Goal: Navigation & Orientation: Find specific page/section

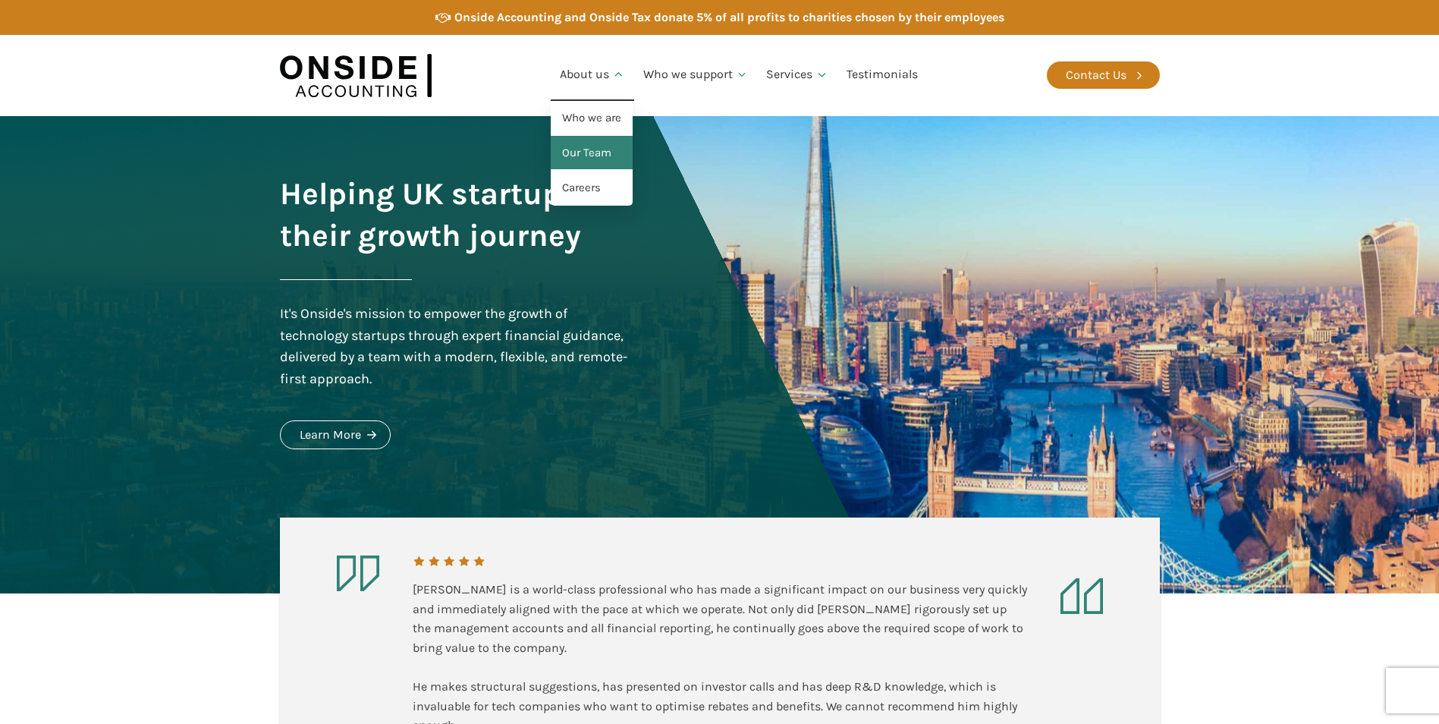
click at [606, 155] on link "Our Team" at bounding box center [592, 153] width 82 height 35
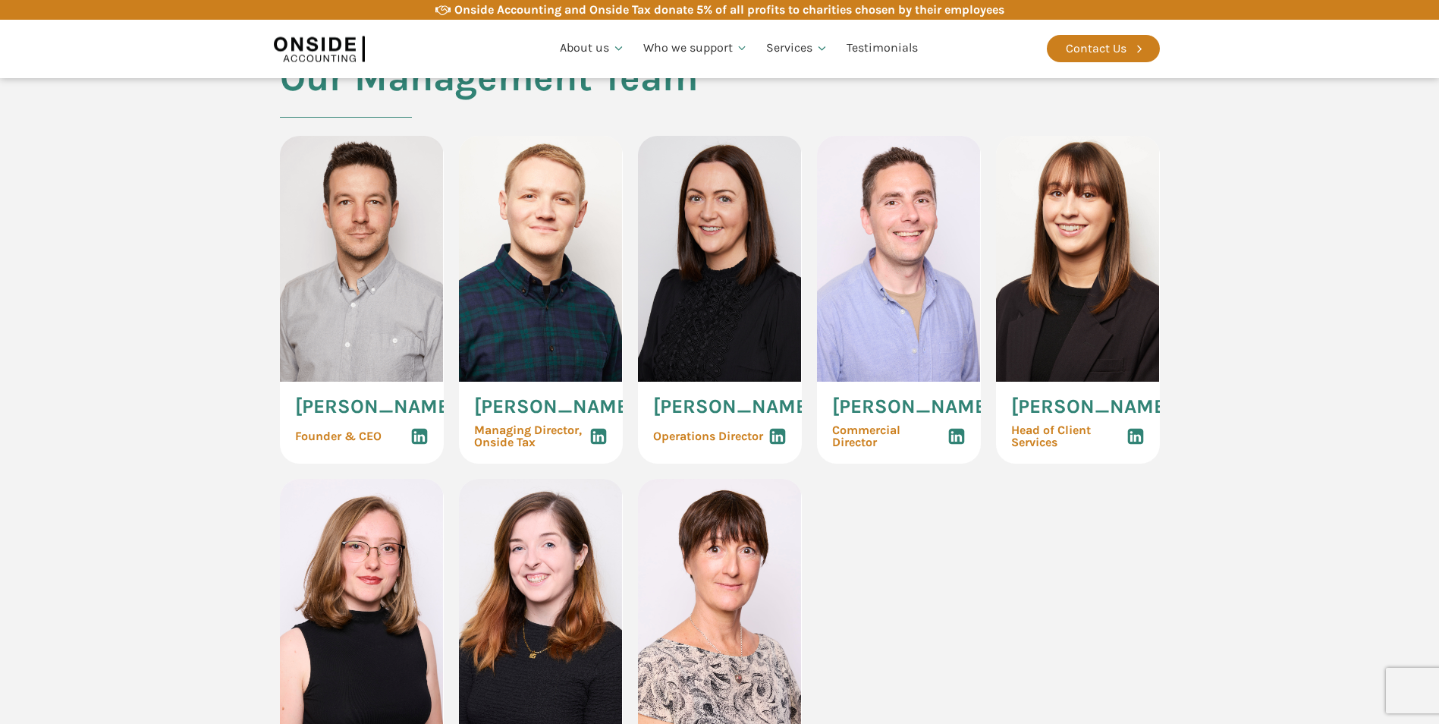
scroll to position [758, 0]
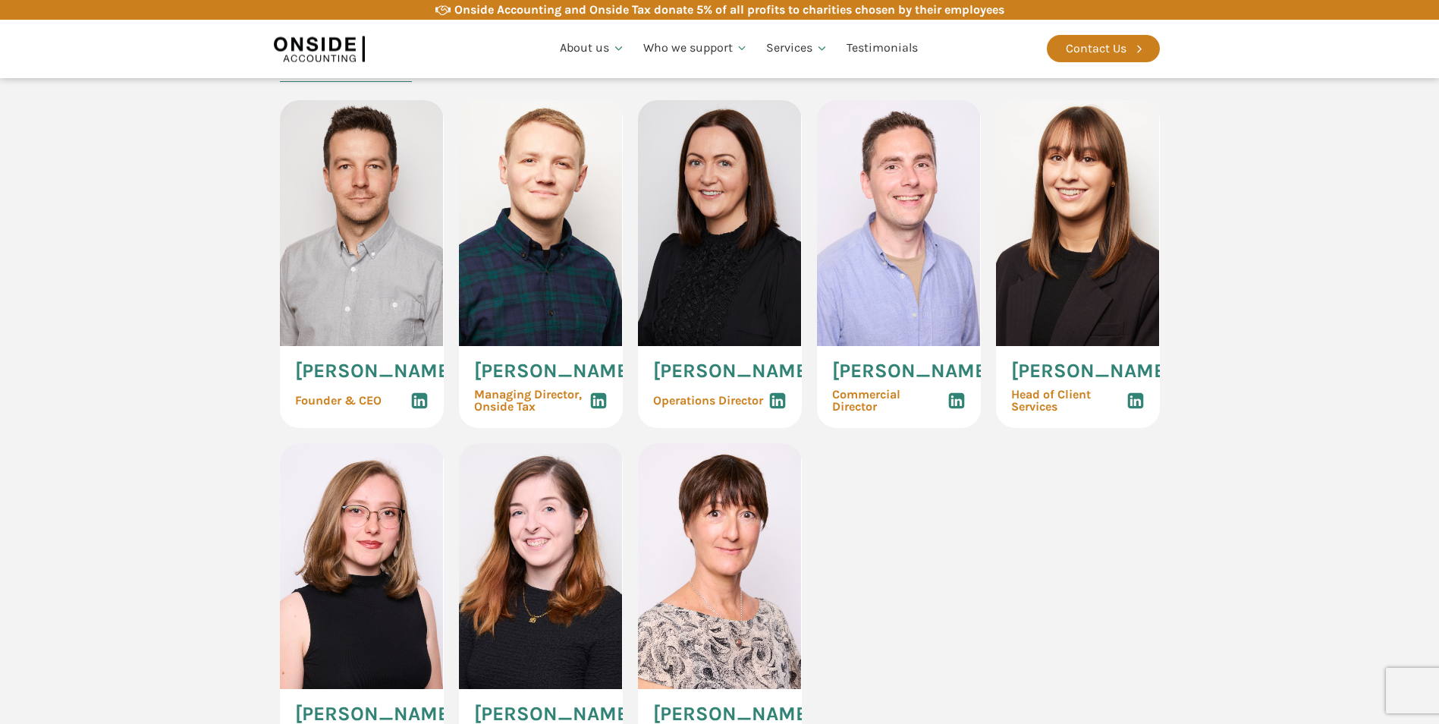
click at [958, 407] on use at bounding box center [956, 401] width 16 height 16
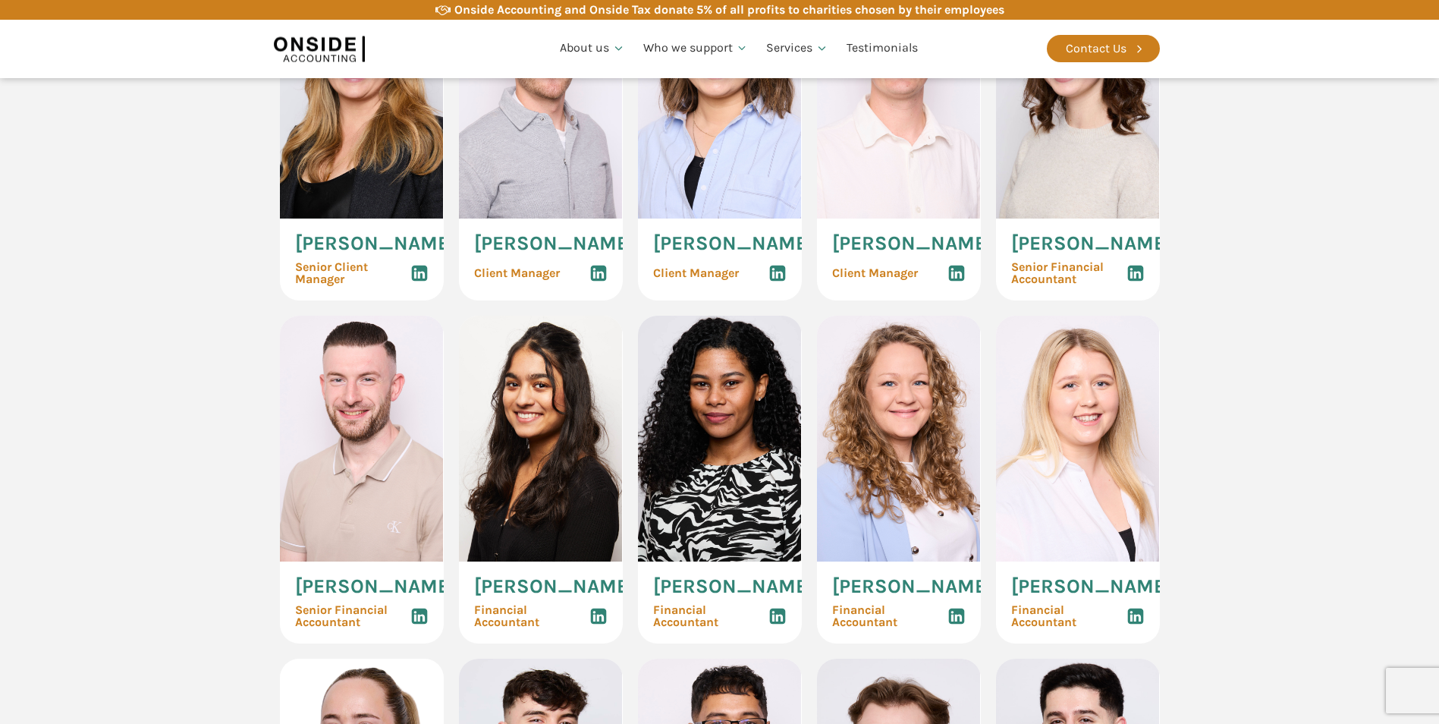
scroll to position [1593, 0]
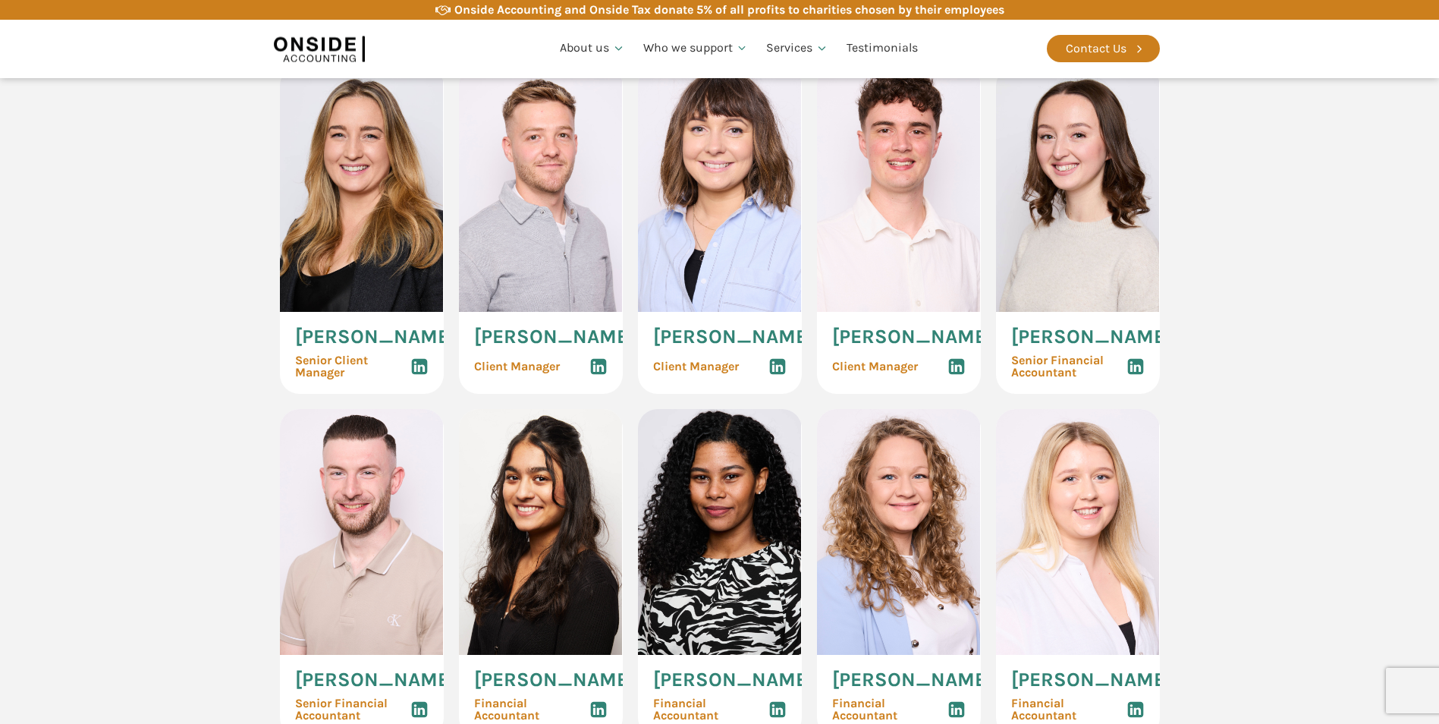
click at [598, 375] on use at bounding box center [598, 367] width 16 height 16
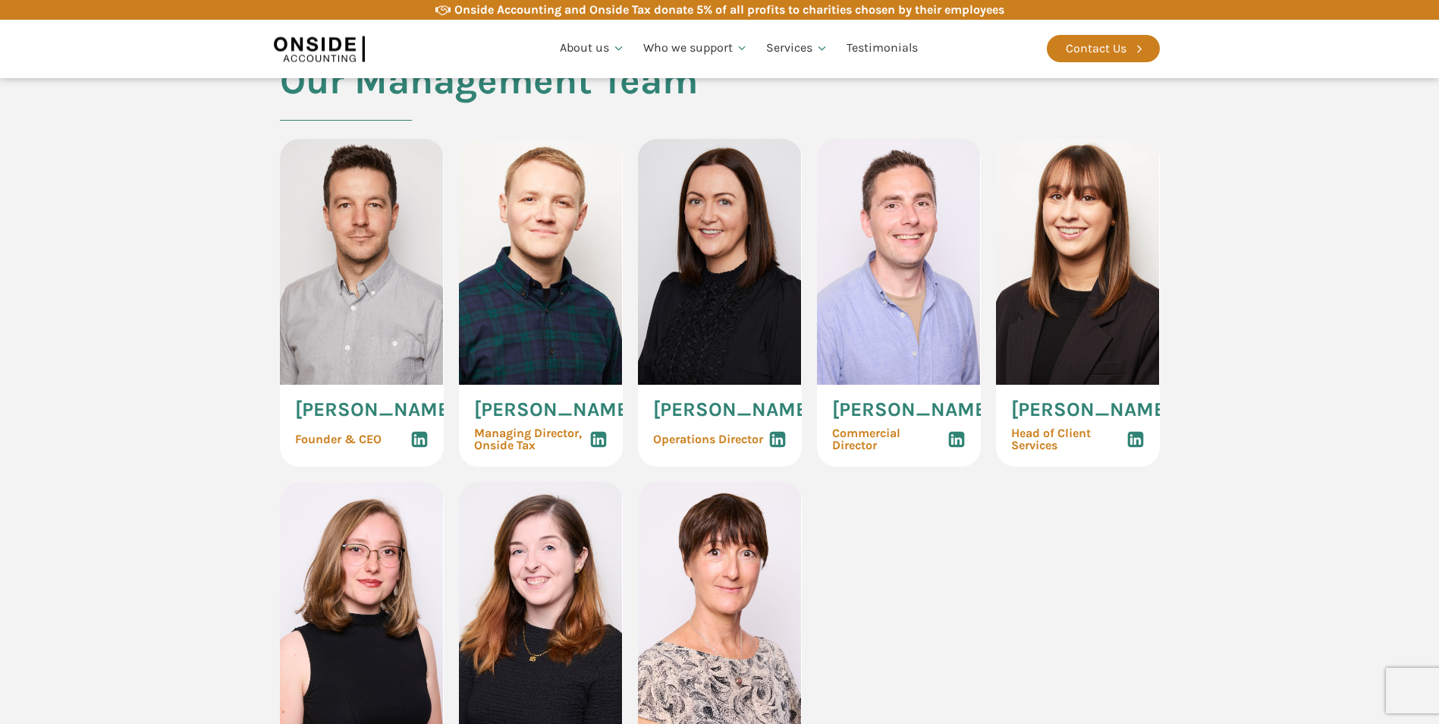
scroll to position [683, 0]
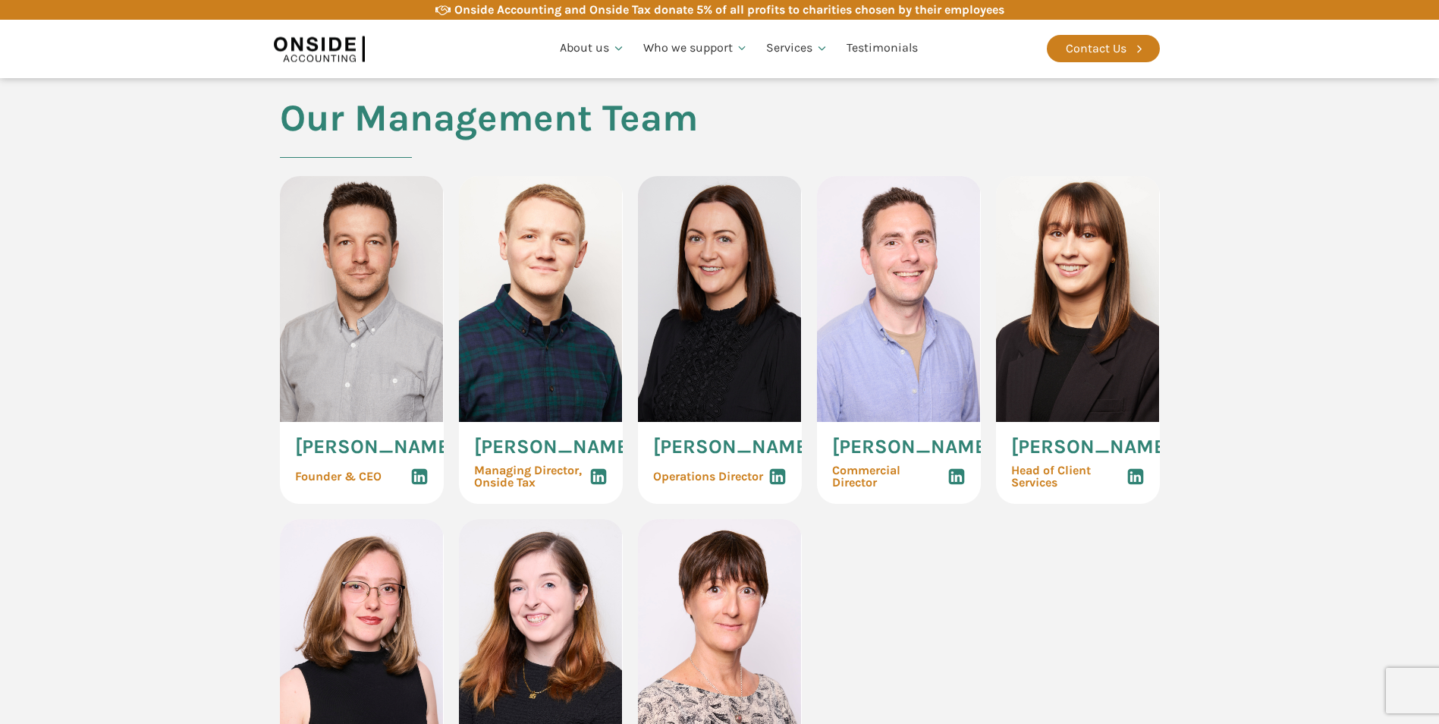
click at [418, 485] on icon at bounding box center [419, 476] width 18 height 18
